Goal: Information Seeking & Learning: Learn about a topic

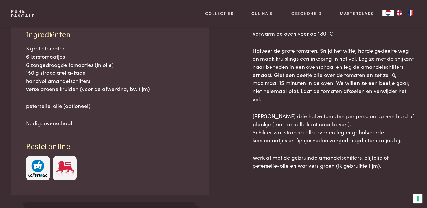
click at [282, 190] on div "Verwarm de oven voor op 180 °C. Halveer de grote tomaten. Snijd het witte, hard…" at bounding box center [335, 131] width 164 height 204
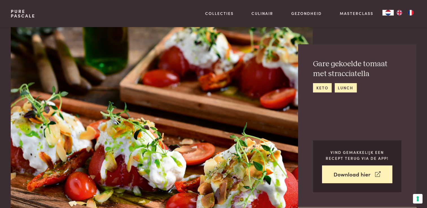
scroll to position [169, 0]
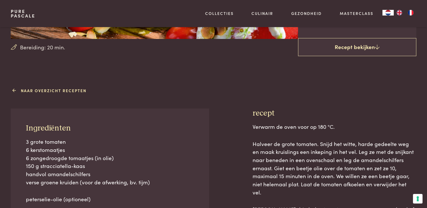
click at [55, 89] on link "Naar overzicht recepten" at bounding box center [50, 91] width 73 height 6
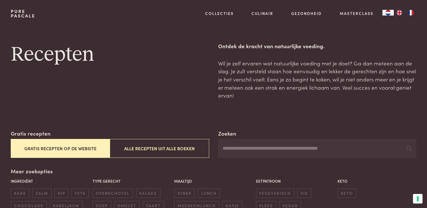
click at [82, 147] on button "Gratis recepten op de website" at bounding box center [60, 148] width 99 height 19
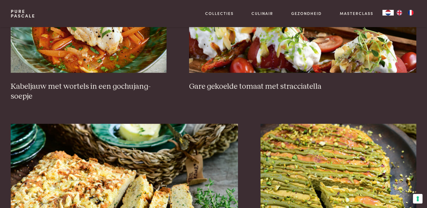
scroll to position [525, 0]
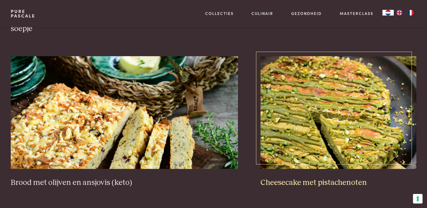
click at [346, 153] on img at bounding box center [339, 112] width 156 height 113
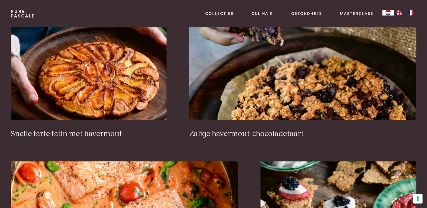
scroll to position [892, 0]
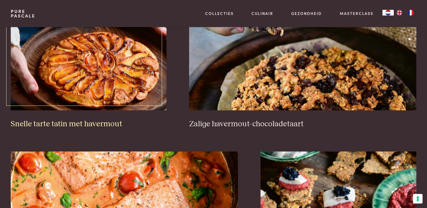
click at [132, 86] on img at bounding box center [89, 53] width 156 height 113
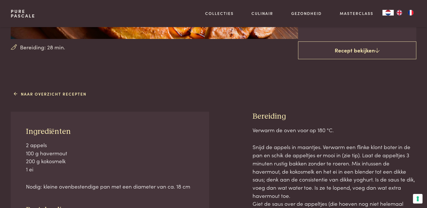
scroll to position [226, 0]
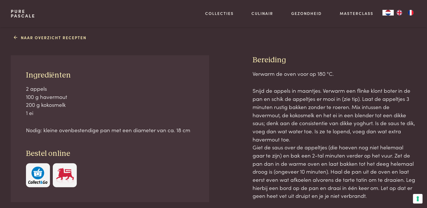
drag, startPoint x: 323, startPoint y: 114, endPoint x: 288, endPoint y: 98, distance: 38.6
click at [288, 98] on p "Snijd de appels in maantjes. Verwarm een flinke klont boter in de pan en schik …" at bounding box center [335, 143] width 164 height 113
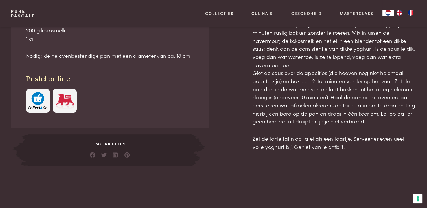
scroll to position [319, 0]
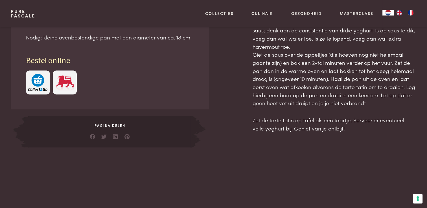
drag, startPoint x: 25, startPoint y: 72, endPoint x: 381, endPoint y: 177, distance: 371.1
click at [381, 177] on main "Bereiding: 28 min. Snelle tarte tatin met havermout ontbijt gebak taart dessert…" at bounding box center [213, 105] width 427 height 848
copy div "Loremipsumdo 6 sitame 088 c adipiscin 494 e seddoeius 3 te Incid: utlabo etdolo…"
